Goal: Information Seeking & Learning: Learn about a topic

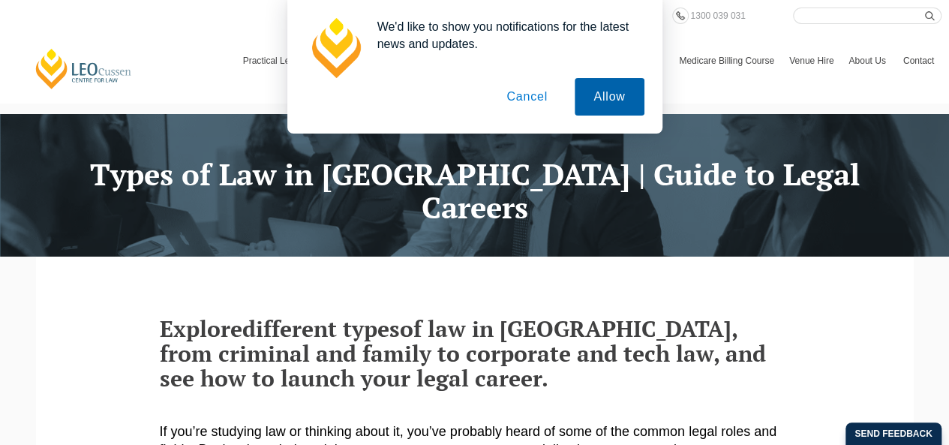
click at [614, 95] on button "Allow" at bounding box center [609, 97] width 69 height 38
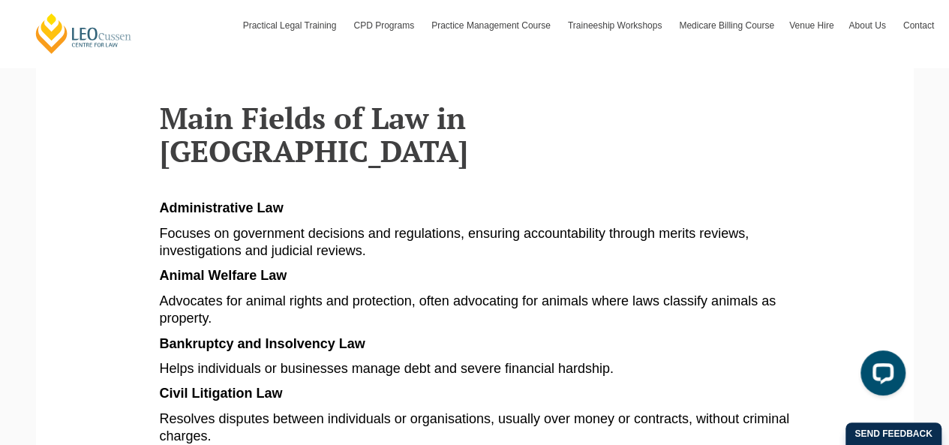
scroll to position [788, 0]
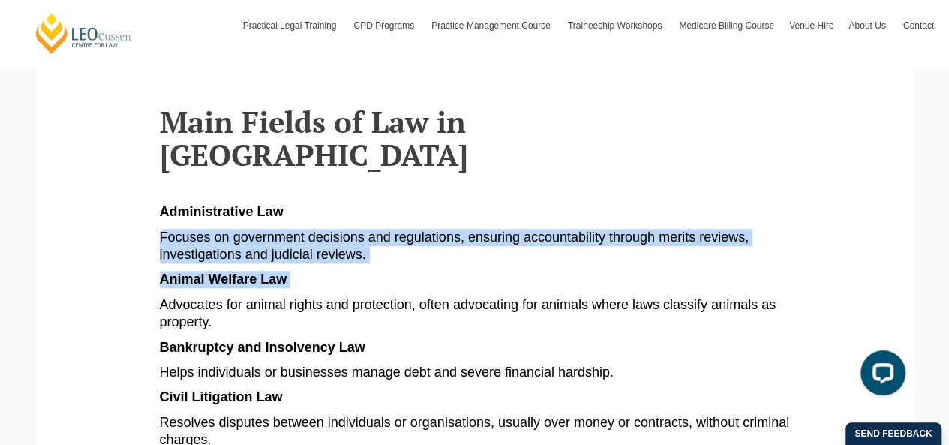
drag, startPoint x: 161, startPoint y: 176, endPoint x: 459, endPoint y: 221, distance: 300.6
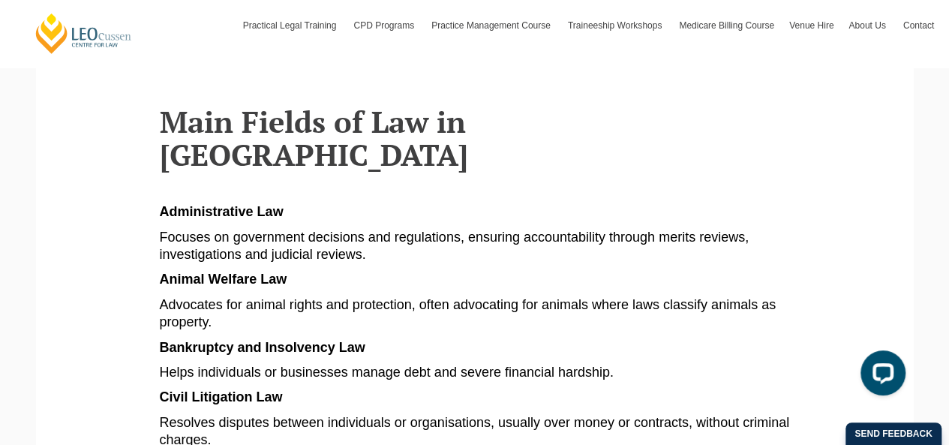
click at [449, 229] on p "Focuses on government decisions and regulations, ensuring accountability throug…" at bounding box center [475, 246] width 630 height 35
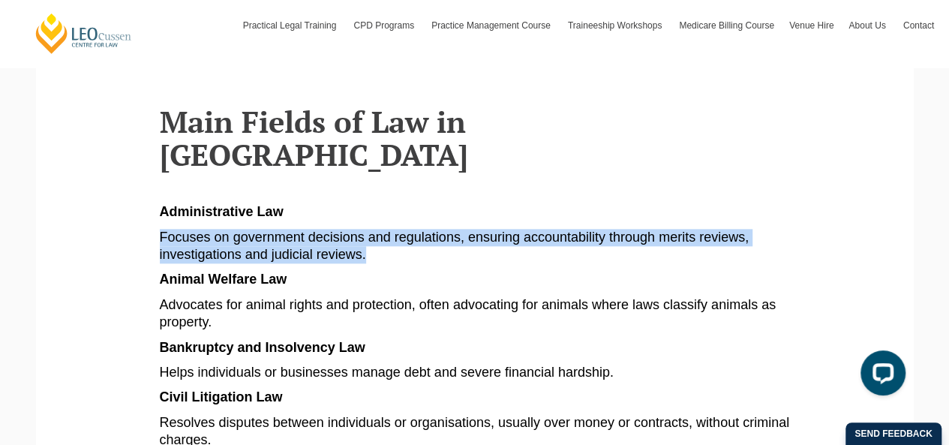
click at [449, 229] on p "Focuses on government decisions and regulations, ensuring accountability throug…" at bounding box center [475, 246] width 630 height 35
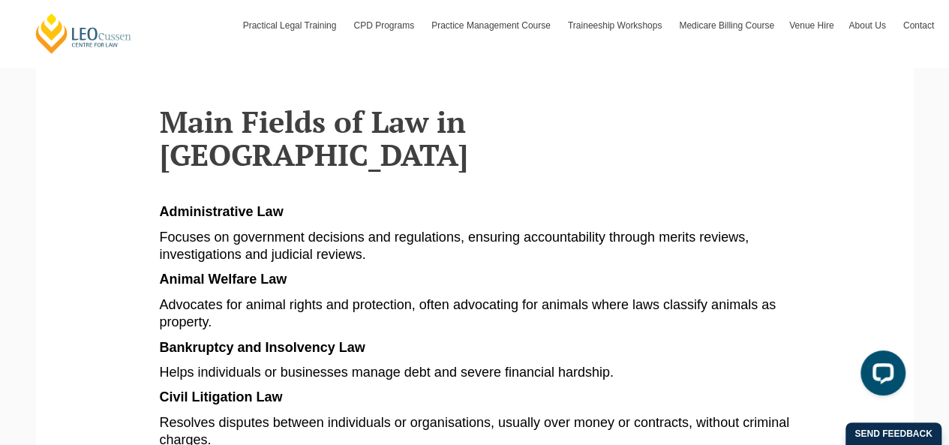
click at [743, 297] on span "Advocates for animal rights and protection, often advocating for animals where …" at bounding box center [468, 313] width 616 height 32
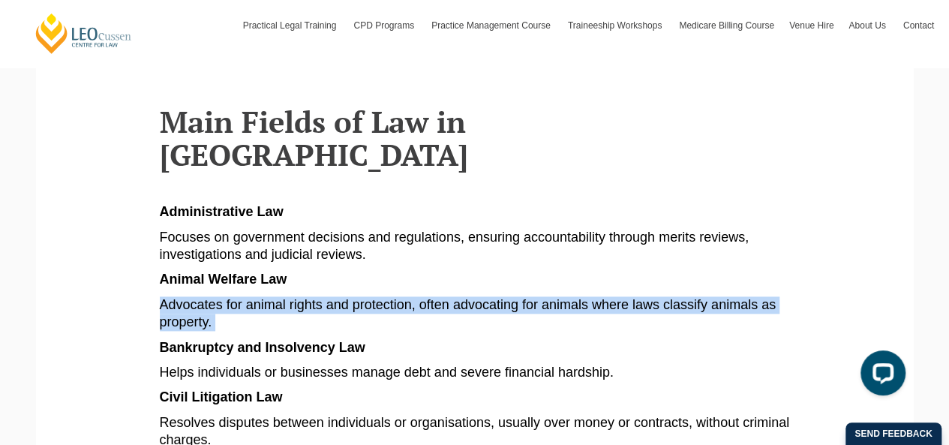
click at [743, 297] on span "Advocates for animal rights and protection, often advocating for animals where …" at bounding box center [468, 313] width 616 height 32
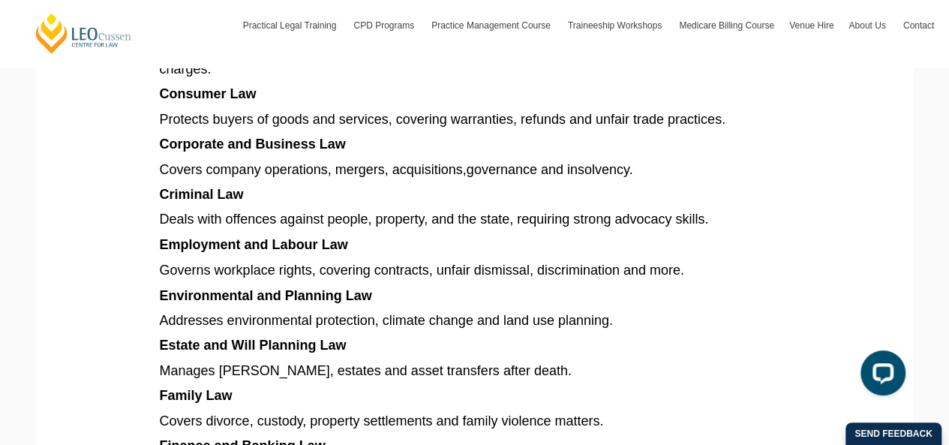
scroll to position [1178, 0]
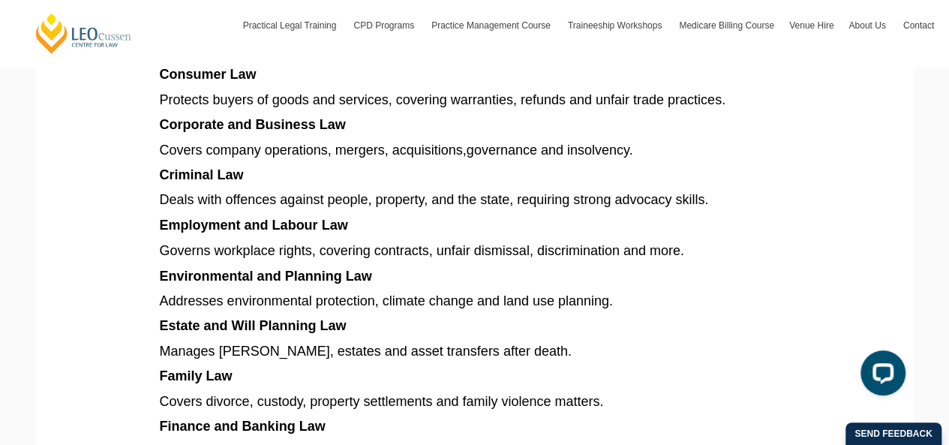
drag, startPoint x: 741, startPoint y: 281, endPoint x: 744, endPoint y: 340, distance: 59.4
click at [744, 392] on p "Covers divorce, custody, property settlements and family violence matters." at bounding box center [475, 400] width 630 height 17
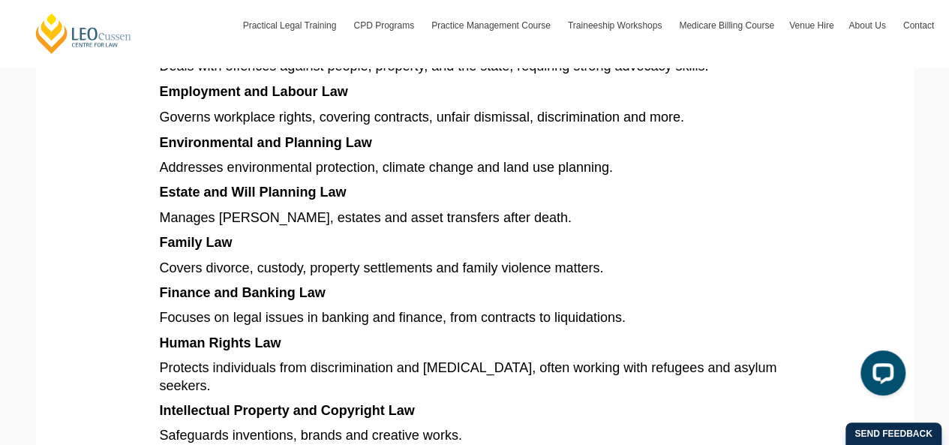
scroll to position [1313, 0]
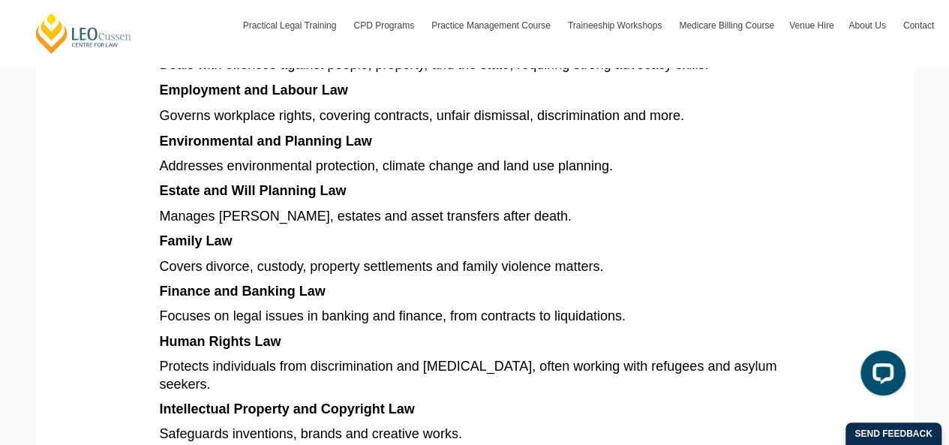
click at [231, 357] on p "Protects individuals from discrimination and [MEDICAL_DATA], often working with…" at bounding box center [475, 374] width 630 height 35
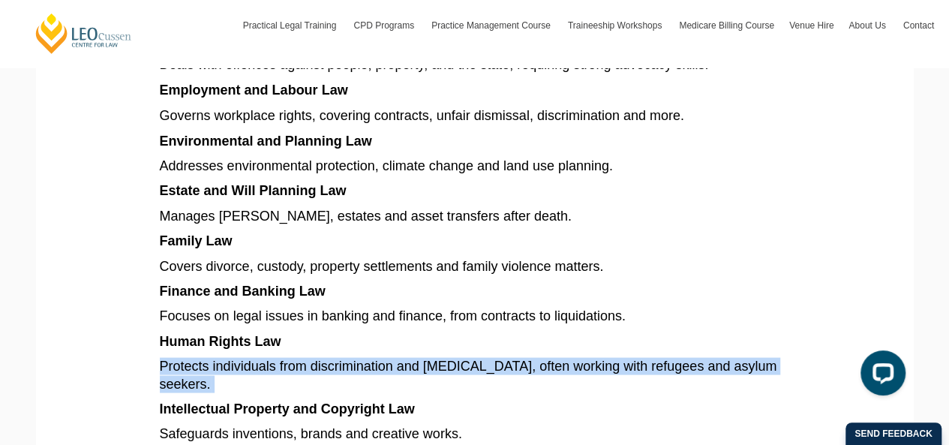
click at [231, 357] on p "Protects individuals from discrimination and [MEDICAL_DATA], often working with…" at bounding box center [475, 374] width 630 height 35
click at [480, 357] on p "Protects individuals from discrimination and [MEDICAL_DATA], often working with…" at bounding box center [475, 374] width 630 height 35
click at [507, 357] on p "Protects individuals from discrimination and [MEDICAL_DATA], often working with…" at bounding box center [475, 374] width 630 height 35
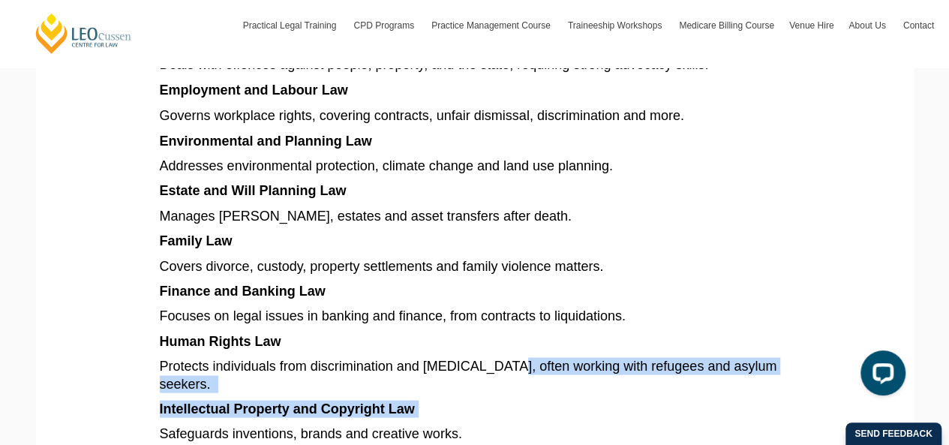
drag, startPoint x: 503, startPoint y: 299, endPoint x: 510, endPoint y: 336, distance: 38.3
click at [510, 336] on article "Explore different types of law in [GEOGRAPHIC_DATA], from criminal and family t…" at bounding box center [475, 74] width 630 height 2142
click at [510, 400] on p "Intellectual Property and Copyright Law" at bounding box center [475, 408] width 630 height 17
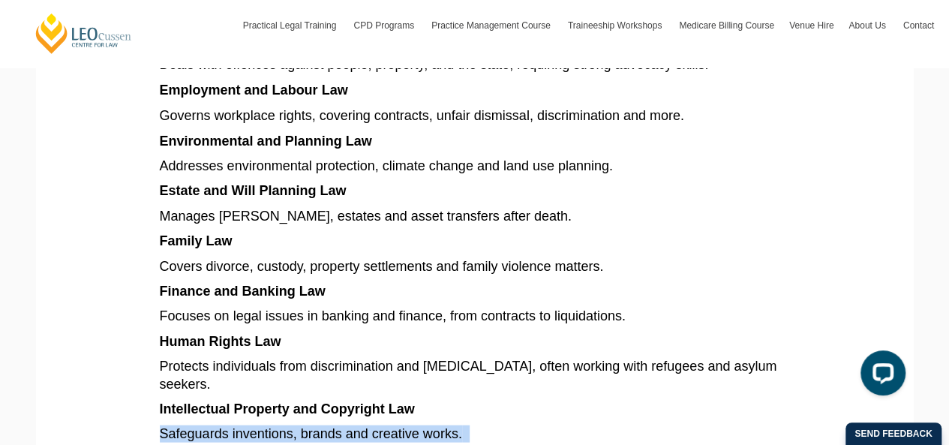
drag, startPoint x: 165, startPoint y: 373, endPoint x: 534, endPoint y: 386, distance: 369.5
click at [534, 386] on article "Explore different types of law in [GEOGRAPHIC_DATA], from criminal and family t…" at bounding box center [475, 74] width 630 height 2142
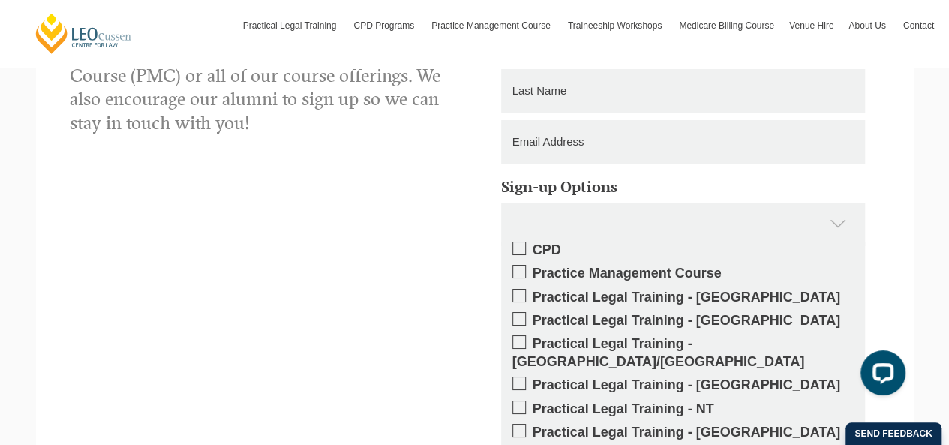
scroll to position [2684, 0]
